Goal: Task Accomplishment & Management: Complete application form

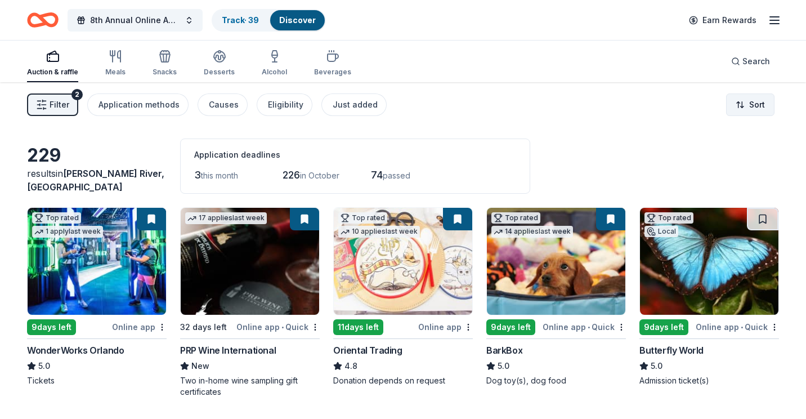
click at [746, 107] on html "8th Annual Online Auction Track · 39 Discover Earn Rewards Auction & raffle Mea…" at bounding box center [403, 209] width 806 height 419
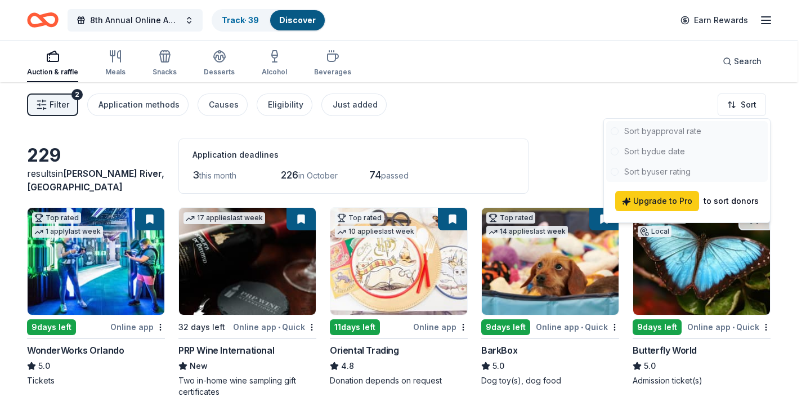
click at [478, 134] on html "8th Annual Online Auction Track · 39 Discover Earn Rewards Auction & raffle Mea…" at bounding box center [403, 209] width 806 height 419
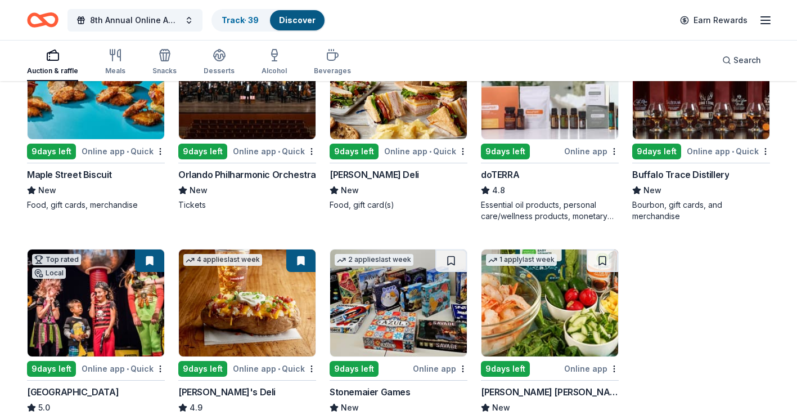
scroll to position [2392, 0]
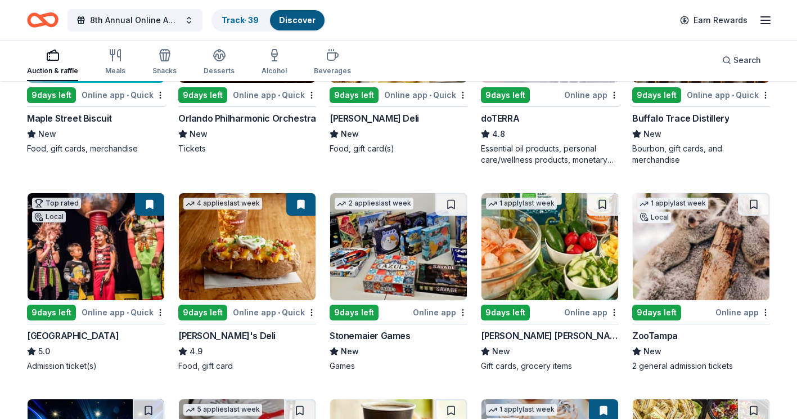
click at [397, 257] on img at bounding box center [398, 246] width 137 height 107
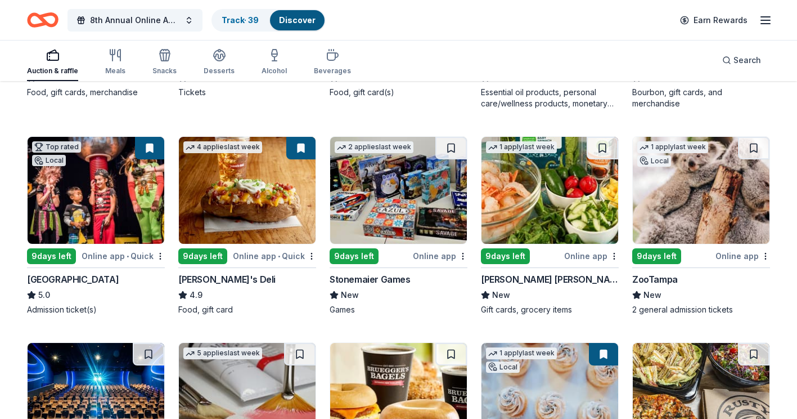
scroll to position [2504, 0]
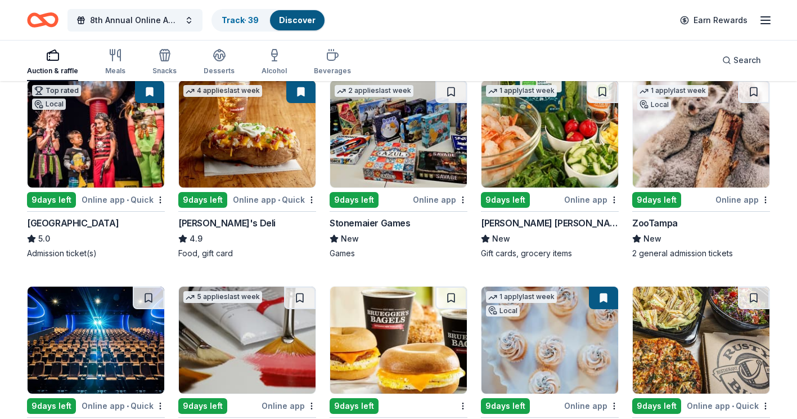
click at [756, 95] on button at bounding box center [754, 91] width 32 height 23
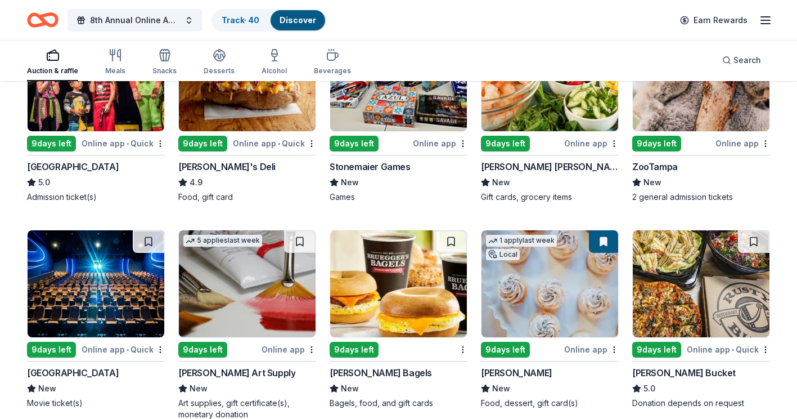
click at [102, 281] on img at bounding box center [96, 283] width 137 height 107
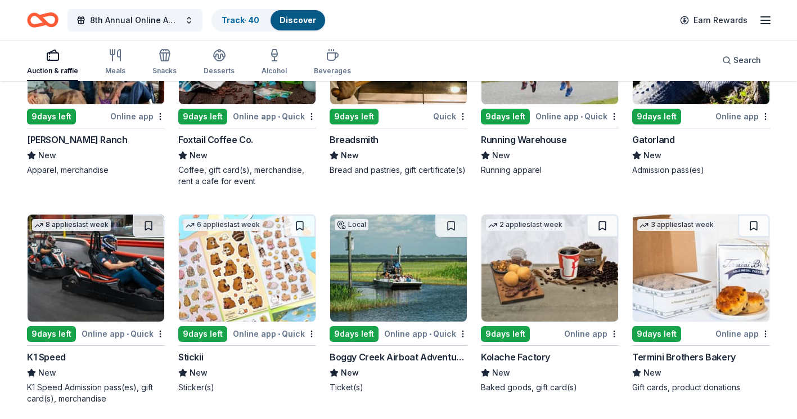
scroll to position [2954, 0]
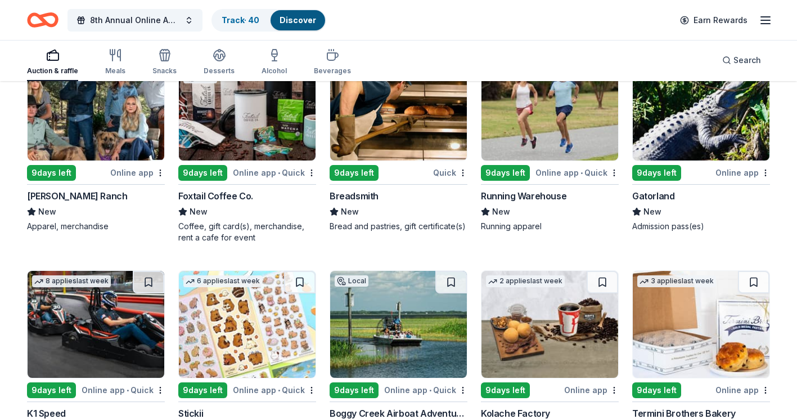
click at [682, 128] on img at bounding box center [701, 106] width 137 height 107
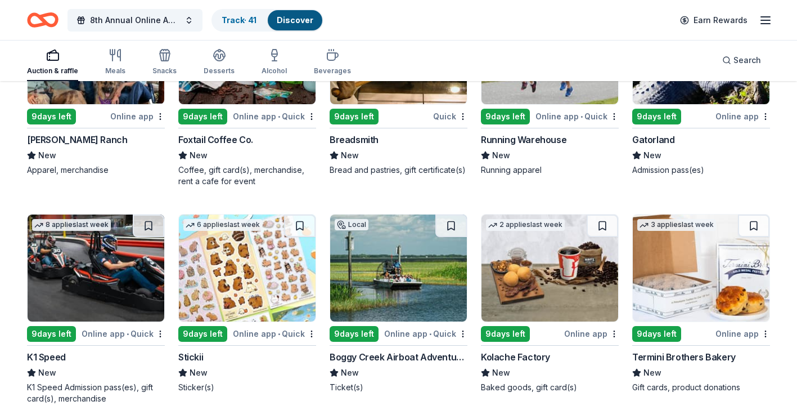
scroll to position [3067, 0]
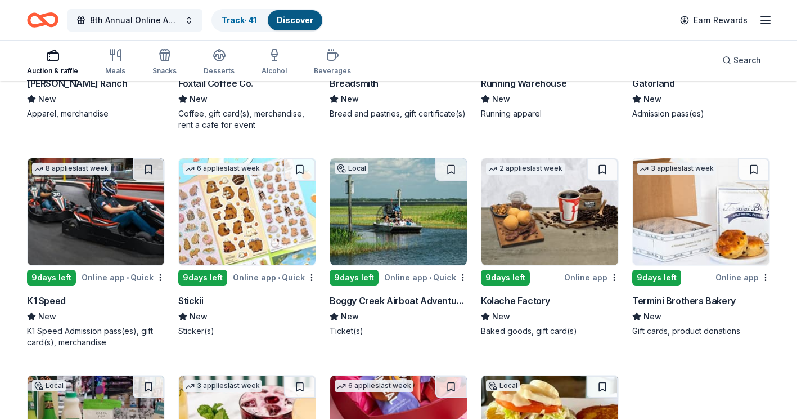
click at [241, 206] on img at bounding box center [247, 211] width 137 height 107
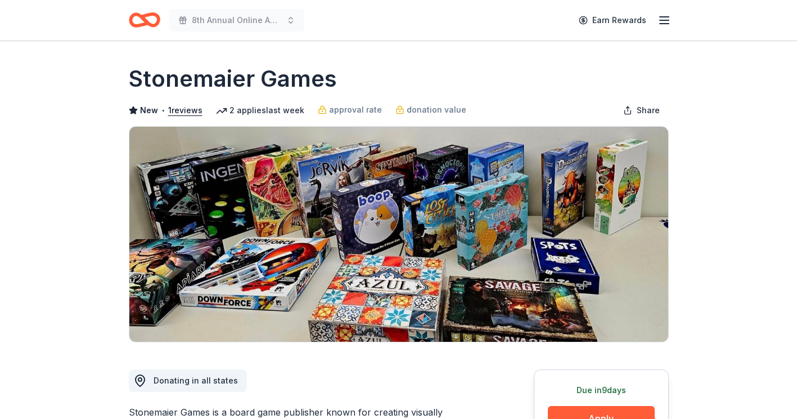
scroll to position [113, 0]
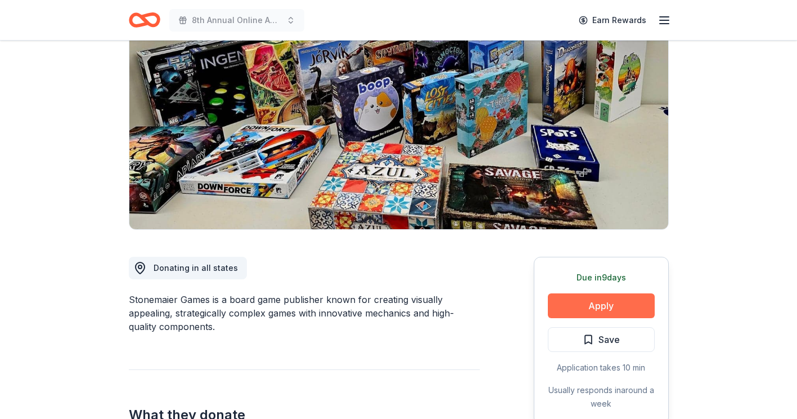
click at [622, 305] on button "Apply" at bounding box center [601, 305] width 107 height 25
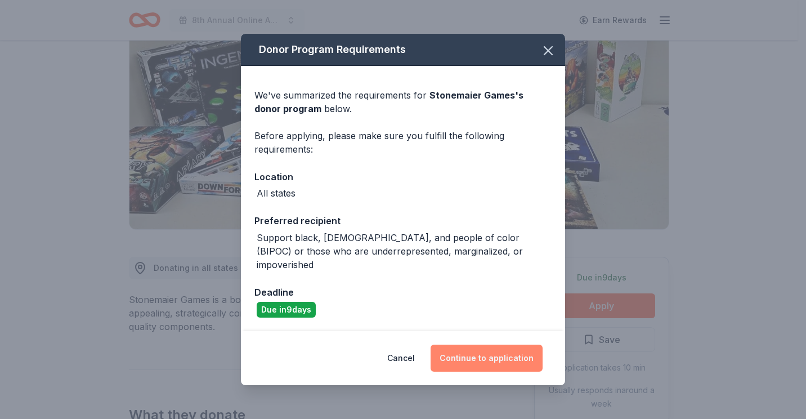
click at [477, 350] on button "Continue to application" at bounding box center [486, 357] width 112 height 27
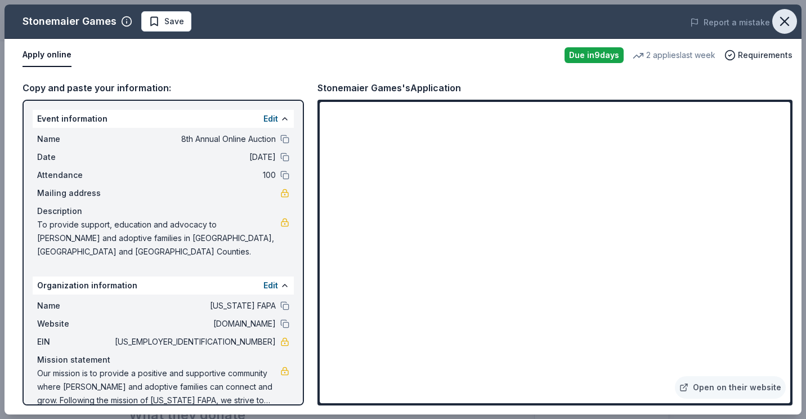
click at [778, 20] on icon "button" at bounding box center [784, 22] width 16 height 16
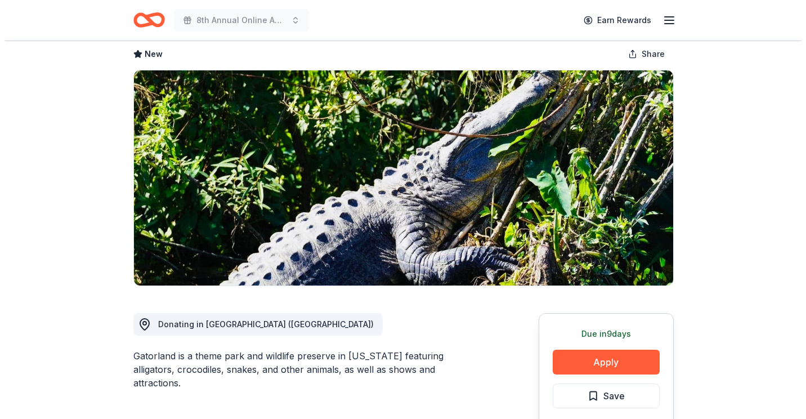
scroll to position [113, 0]
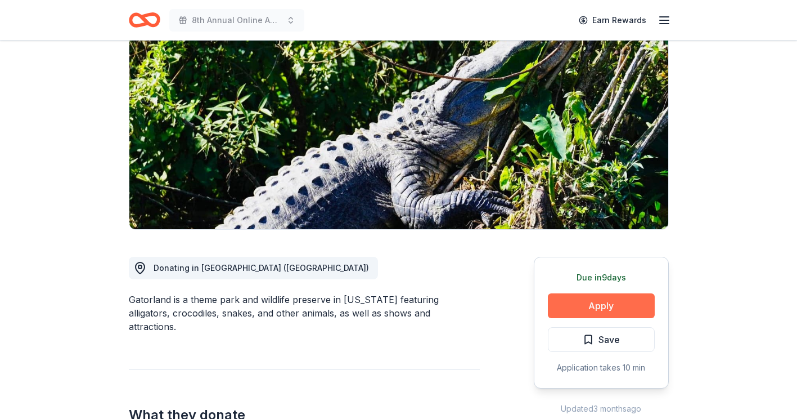
click at [600, 303] on button "Apply" at bounding box center [601, 305] width 107 height 25
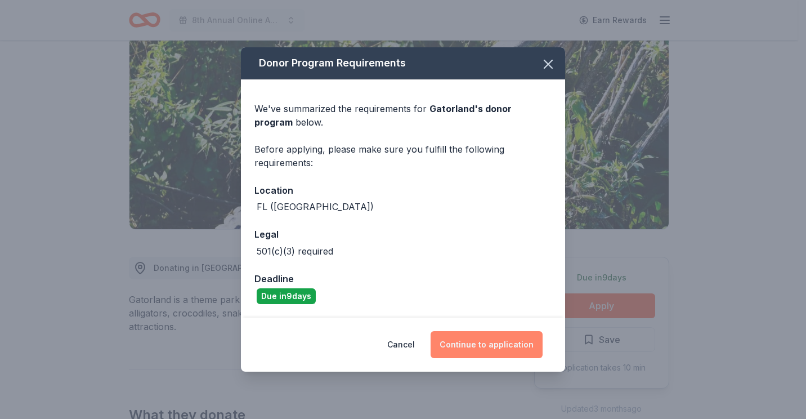
click at [478, 345] on button "Continue to application" at bounding box center [486, 344] width 112 height 27
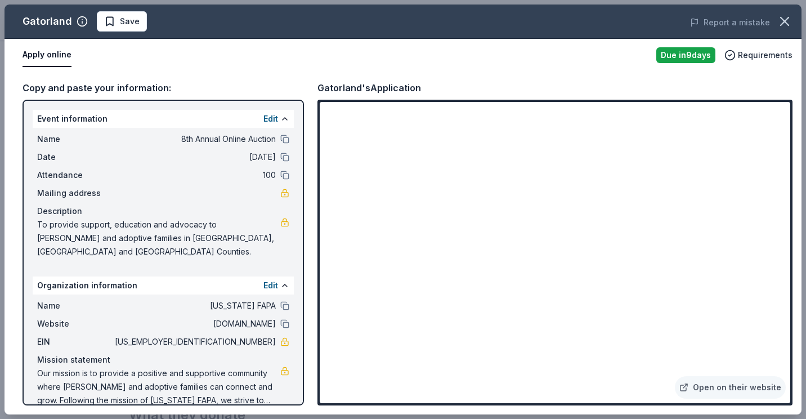
click at [115, 15] on button "Save" at bounding box center [122, 21] width 50 height 20
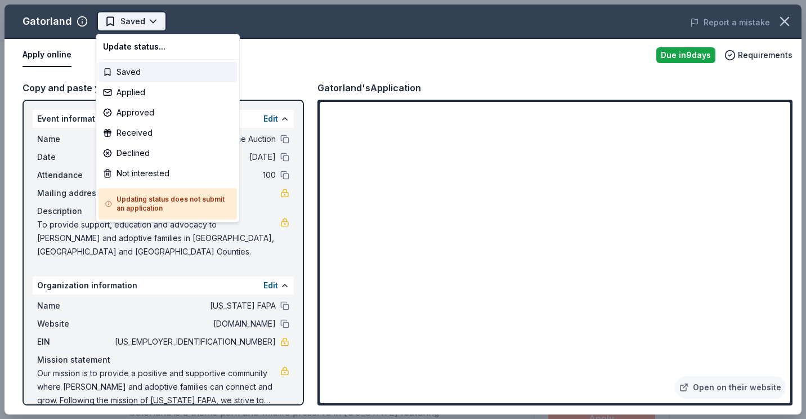
scroll to position [0, 0]
click at [153, 22] on html "8th Annual Online Auction Earn Rewards Due in 9 days Share Gatorland New Share …" at bounding box center [403, 209] width 806 height 419
click at [140, 93] on div "Applied" at bounding box center [167, 92] width 138 height 20
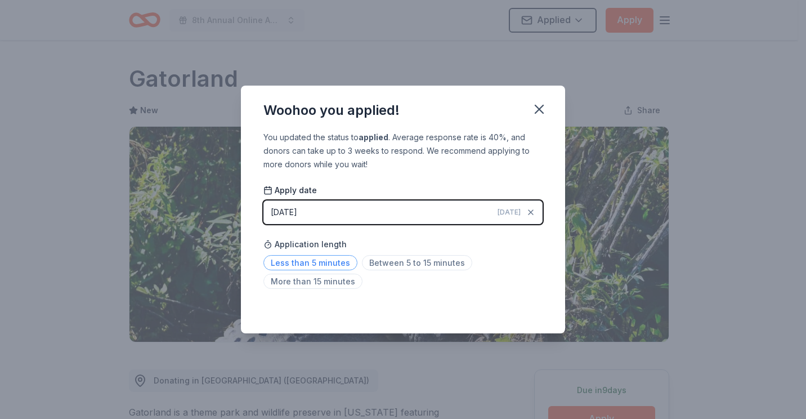
click at [299, 264] on span "Less than 5 minutes" at bounding box center [310, 262] width 94 height 15
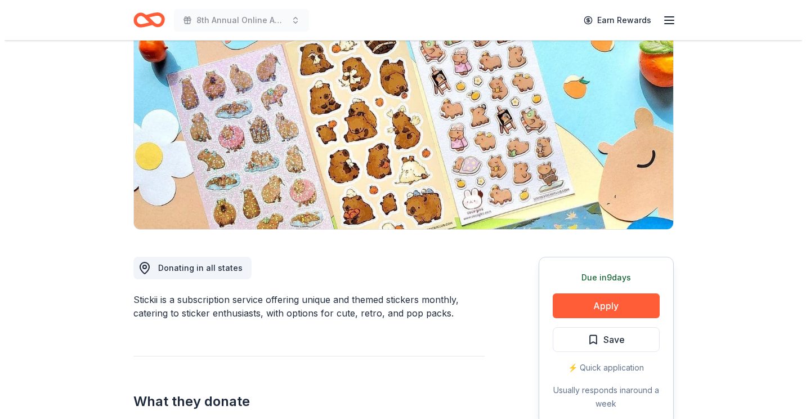
scroll to position [169, 0]
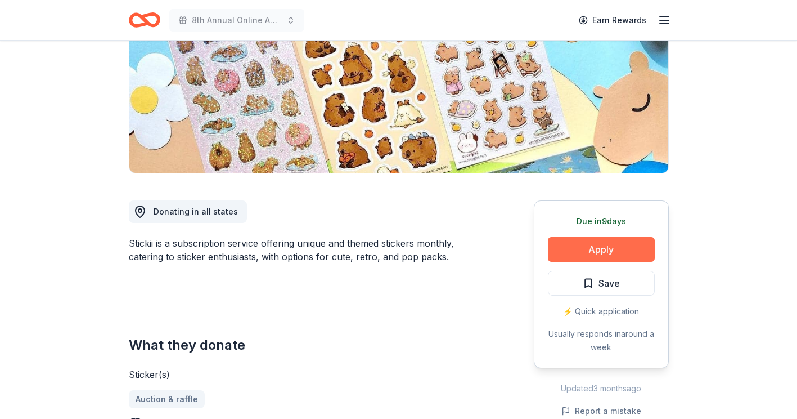
click at [604, 249] on button "Apply" at bounding box center [601, 249] width 107 height 25
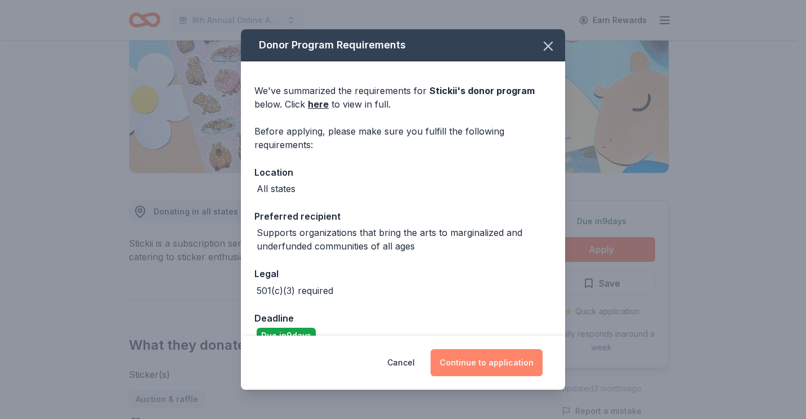
click at [485, 361] on button "Continue to application" at bounding box center [486, 362] width 112 height 27
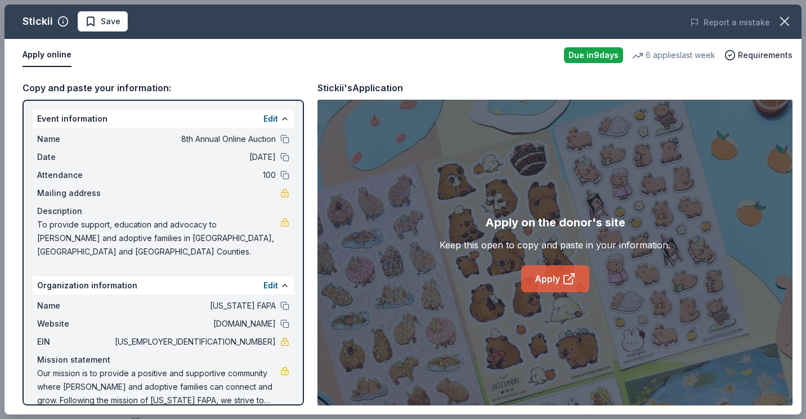
click at [557, 274] on link "Apply" at bounding box center [555, 278] width 68 height 27
